Goal: Task Accomplishment & Management: Manage account settings

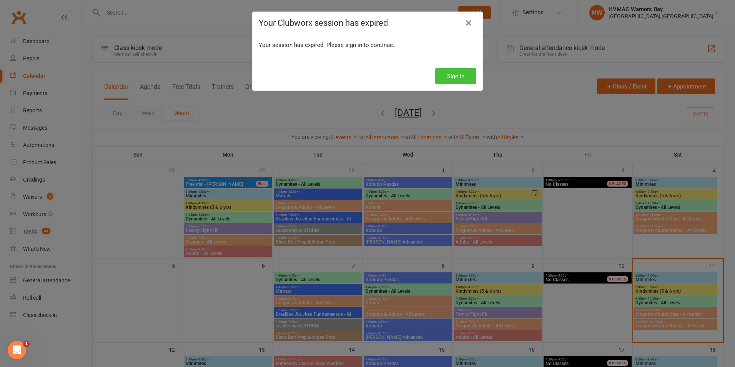
click at [455, 83] on button "Sign In" at bounding box center [455, 76] width 41 height 16
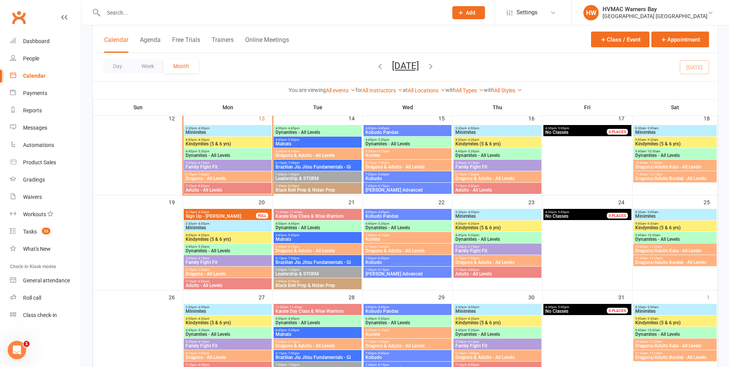
scroll to position [192, 0]
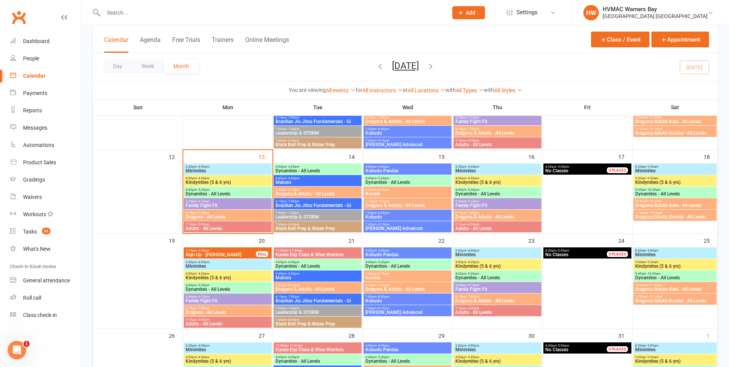
click at [222, 203] on span "Family Fight Fit" at bounding box center [227, 205] width 85 height 5
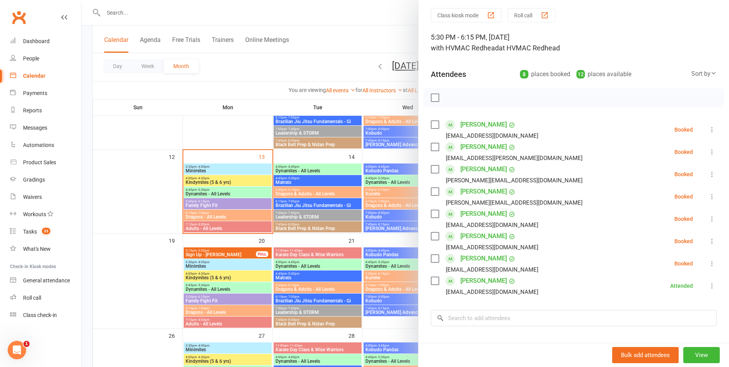
scroll to position [38, 0]
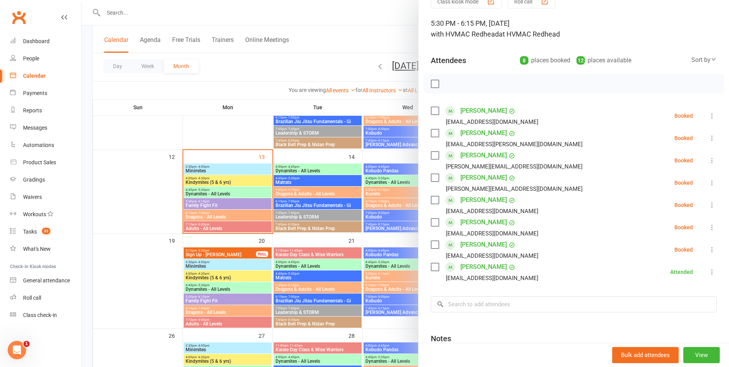
drag, startPoint x: 430, startPoint y: 82, endPoint x: 461, endPoint y: 90, distance: 32.5
click at [431, 82] on label at bounding box center [435, 84] width 8 height 8
click at [448, 86] on icon "button" at bounding box center [452, 84] width 8 height 8
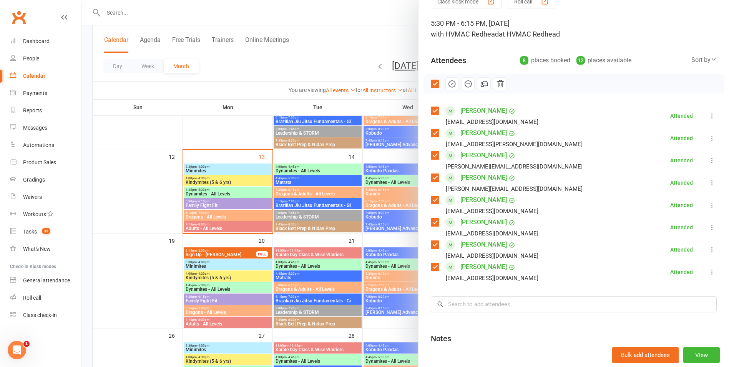
click at [431, 84] on label at bounding box center [435, 84] width 8 height 8
click at [246, 193] on div at bounding box center [405, 183] width 648 height 367
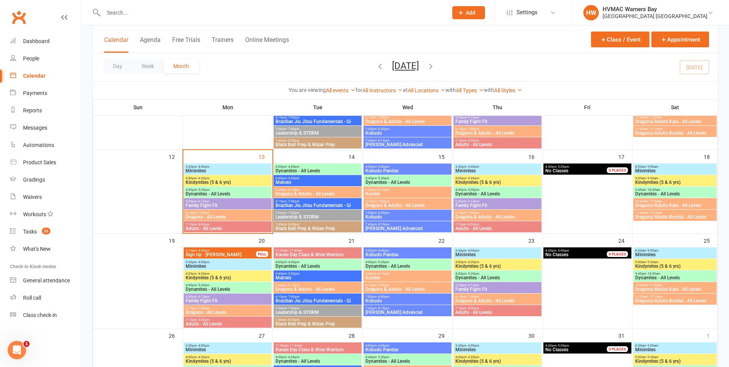
drag, startPoint x: 242, startPoint y: 217, endPoint x: 249, endPoint y: 217, distance: 6.9
click at [244, 217] on span "Dragons - All Levels" at bounding box center [227, 216] width 85 height 5
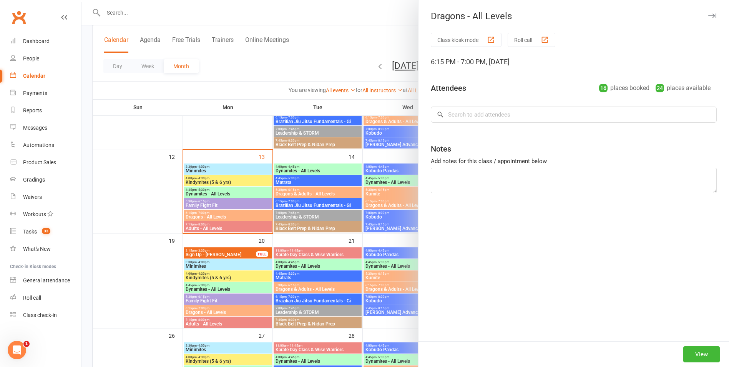
click at [291, 215] on div at bounding box center [405, 183] width 648 height 367
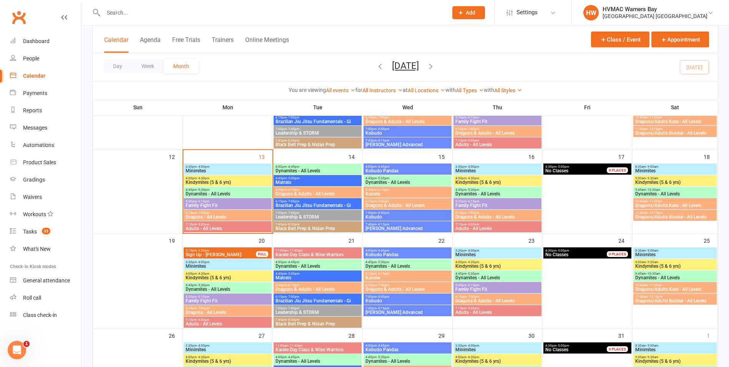
click at [237, 191] on span "4:45pm - 5:30pm" at bounding box center [227, 189] width 85 height 3
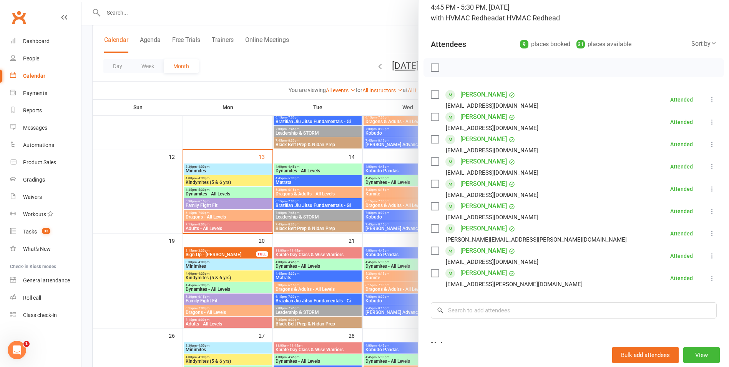
scroll to position [139, 0]
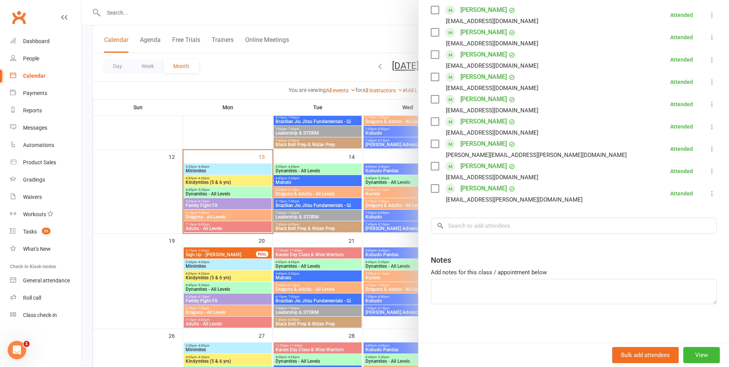
click at [221, 212] on div at bounding box center [405, 183] width 648 height 367
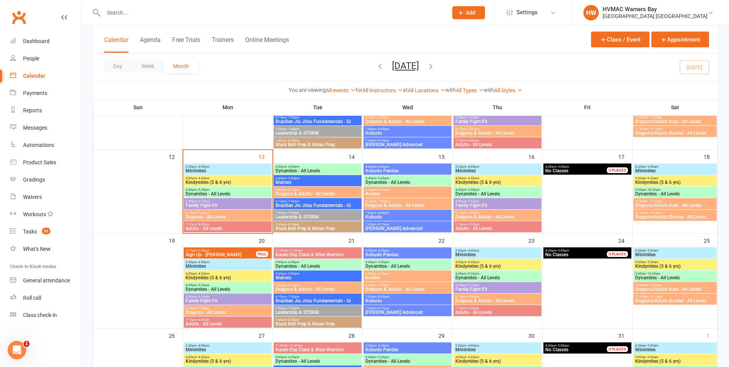
click at [221, 216] on span "Dragons - All Levels" at bounding box center [227, 216] width 85 height 5
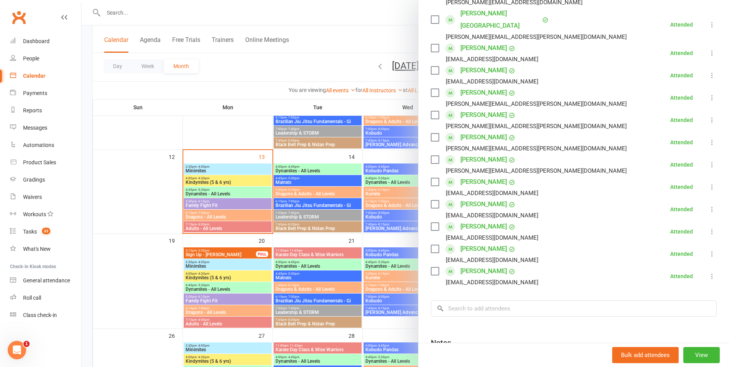
scroll to position [0, 0]
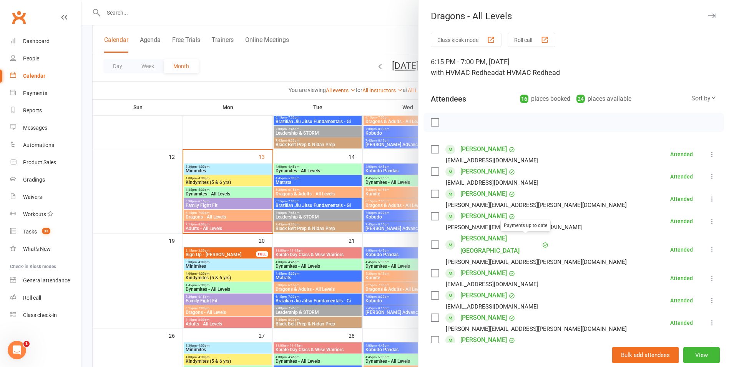
drag, startPoint x: 262, startPoint y: 234, endPoint x: 222, endPoint y: 225, distance: 41.0
click at [255, 233] on div at bounding box center [405, 183] width 648 height 367
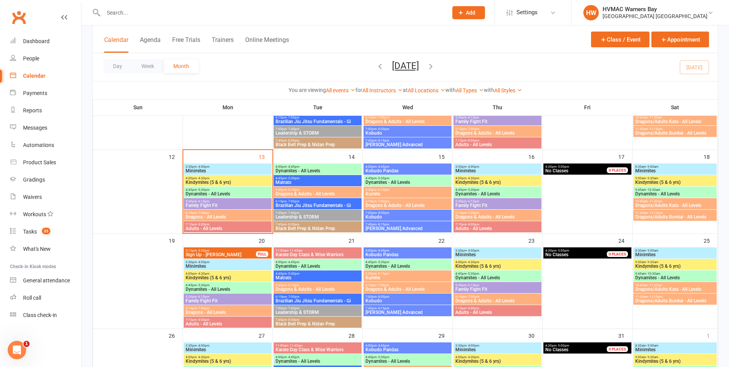
click at [222, 225] on span "7:15pm - 8:00pm" at bounding box center [227, 224] width 85 height 3
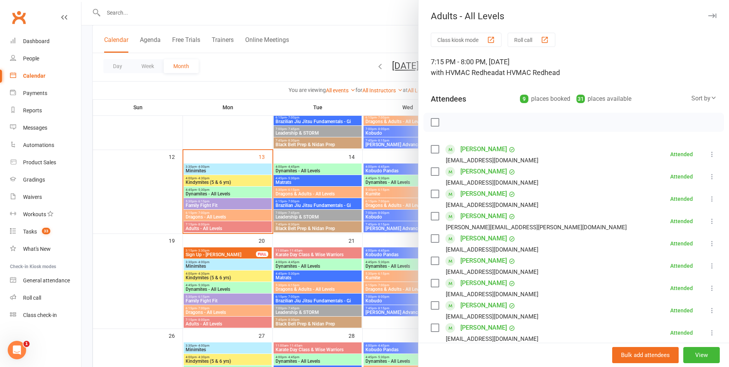
drag, startPoint x: 312, startPoint y: 194, endPoint x: 314, endPoint y: 188, distance: 6.8
click at [313, 189] on div at bounding box center [405, 183] width 648 height 367
